Goal: Information Seeking & Learning: Learn about a topic

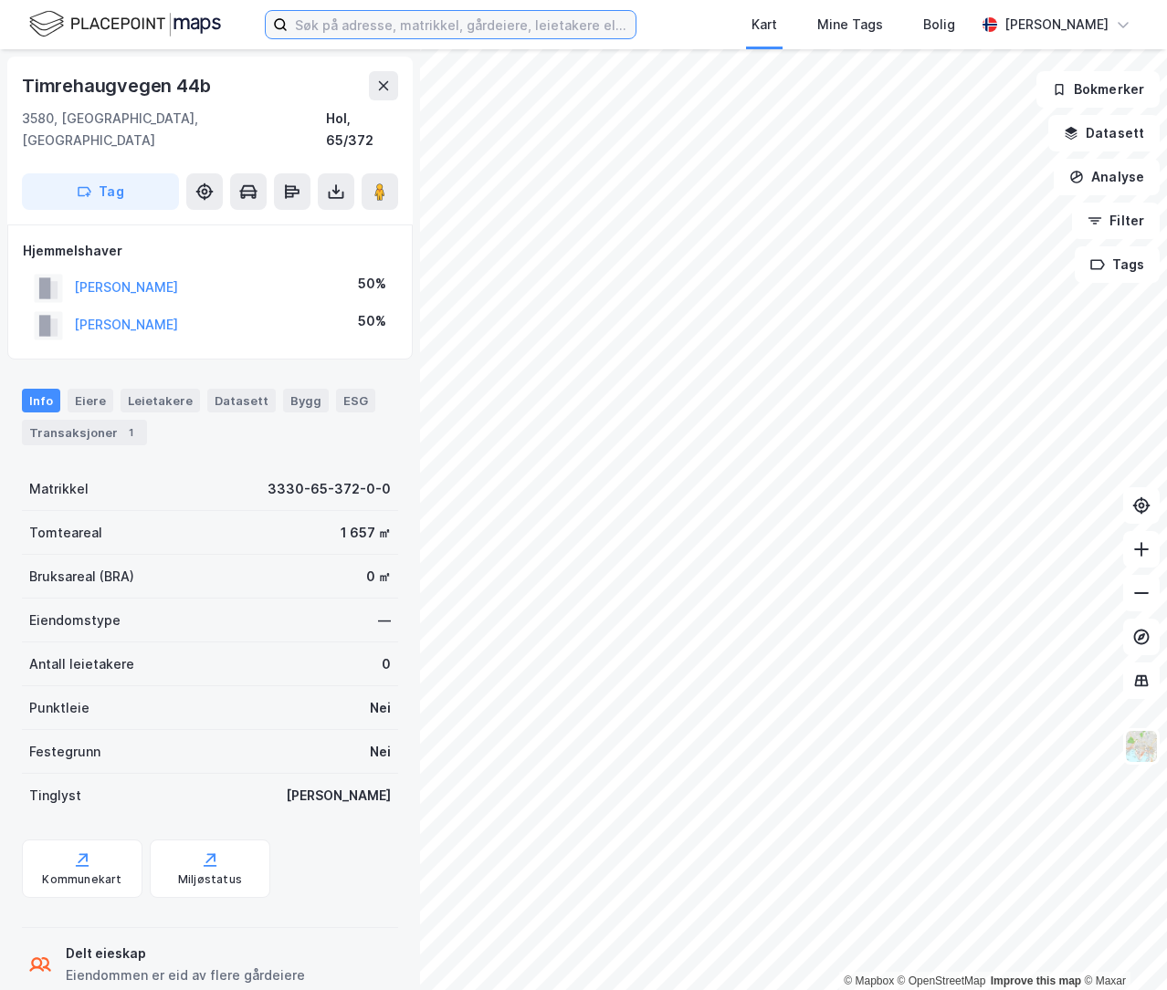
click at [376, 26] on input at bounding box center [462, 24] width 348 height 27
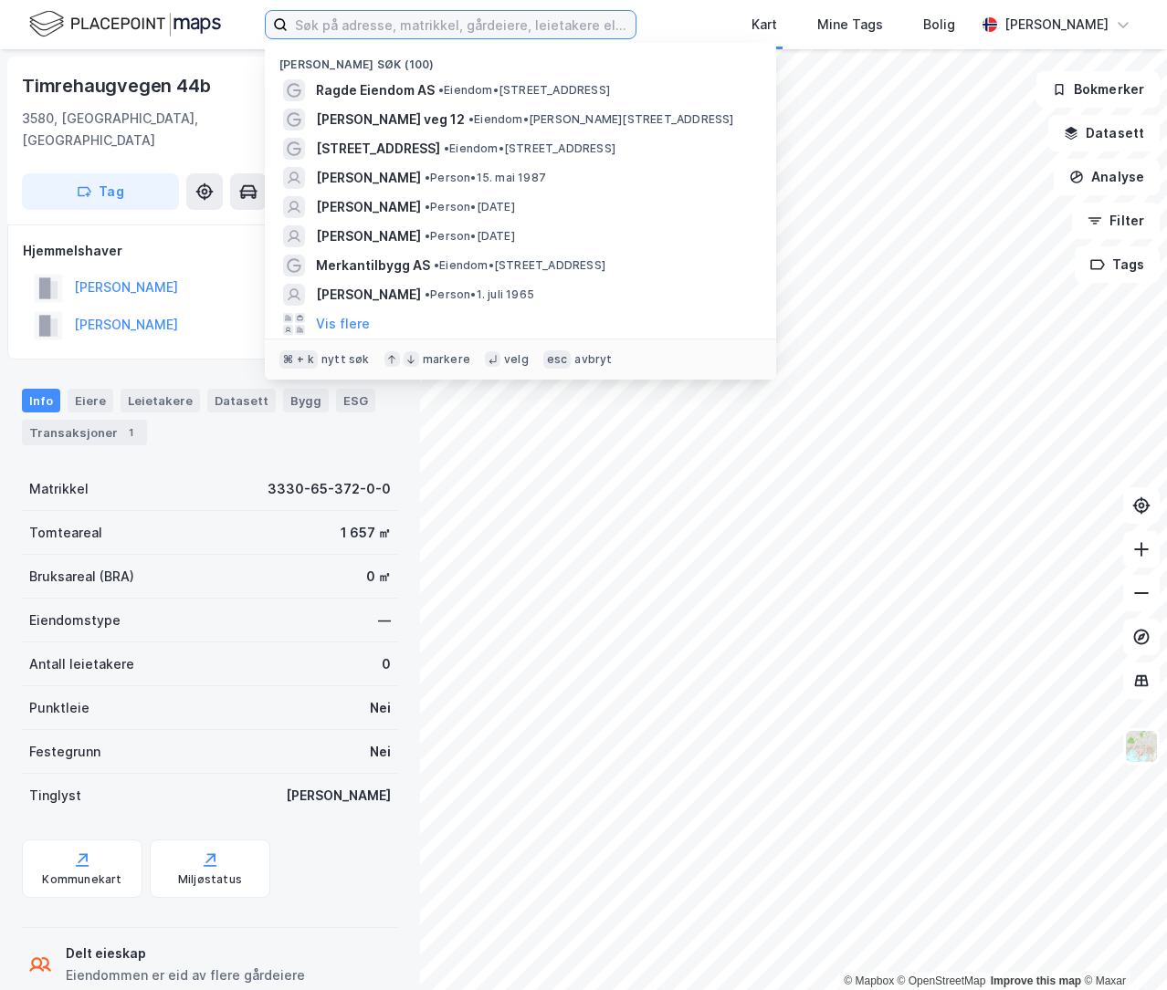
click at [403, 24] on input at bounding box center [462, 24] width 348 height 27
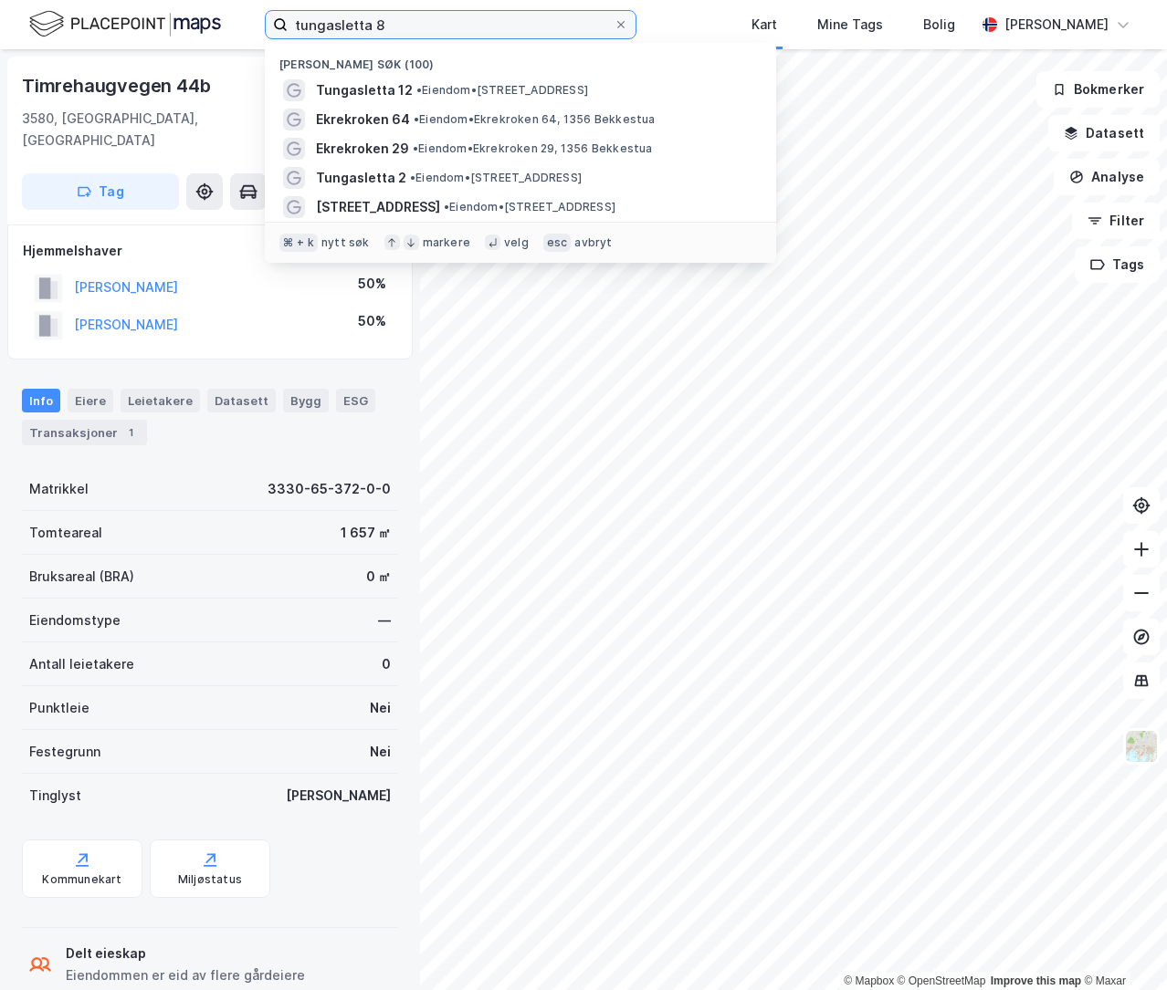
click at [347, 21] on input "tungasletta 8" at bounding box center [451, 24] width 326 height 27
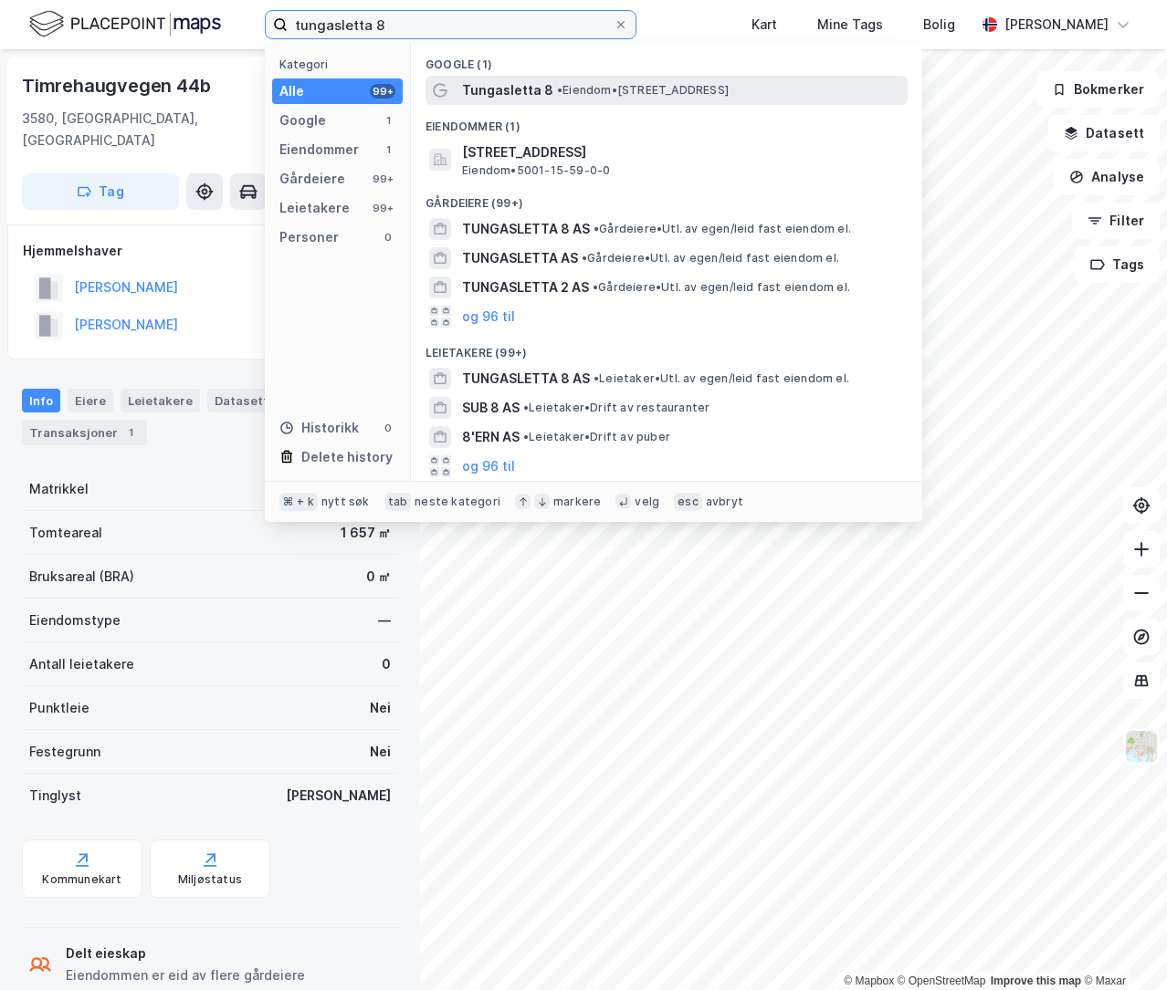
type input "tungasletta 8"
click at [559, 83] on span "• Eiendom • [STREET_ADDRESS]" at bounding box center [643, 90] width 172 height 15
